Goal: Task Accomplishment & Management: Use online tool/utility

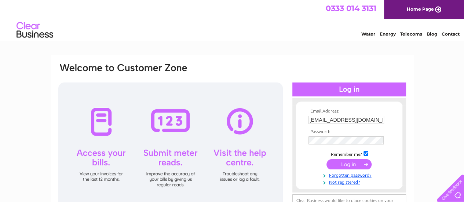
click at [345, 165] on input "submit" at bounding box center [349, 164] width 45 height 10
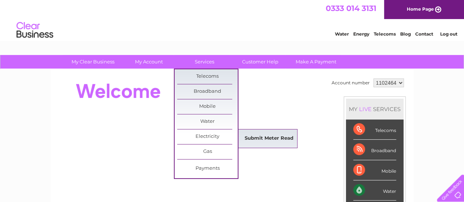
click at [274, 137] on link "Submit Meter Read" at bounding box center [269, 138] width 61 height 15
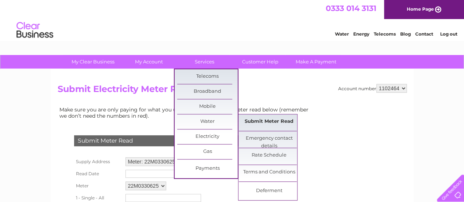
click at [269, 119] on link "Submit Meter Read" at bounding box center [269, 121] width 61 height 15
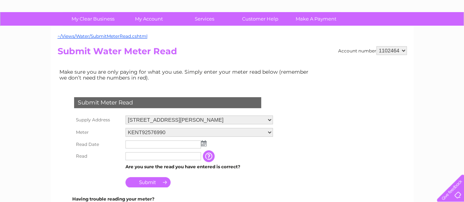
scroll to position [73, 0]
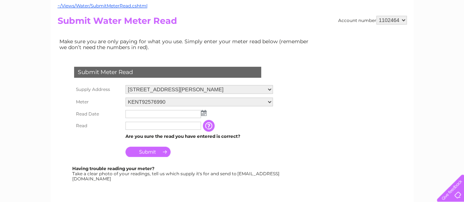
click at [201, 113] on img at bounding box center [204, 113] width 6 height 6
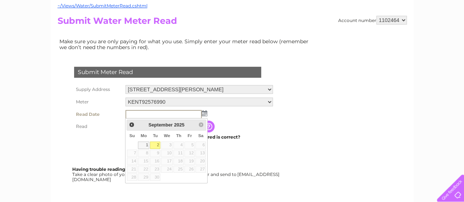
click at [156, 146] on link "2" at bounding box center [155, 145] width 10 height 7
type input "[DATE]"
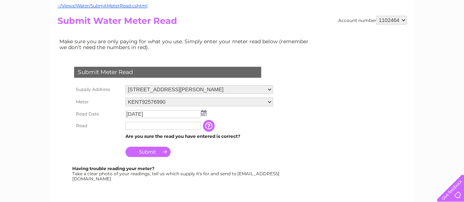
click at [156, 129] on input "text" at bounding box center [163, 126] width 76 height 8
type input "6618"
click at [160, 152] on input "Submit" at bounding box center [147, 152] width 45 height 10
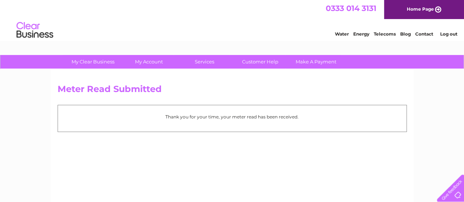
click at [451, 34] on link "Log out" at bounding box center [448, 34] width 17 height 6
